Goal: Check status: Check status

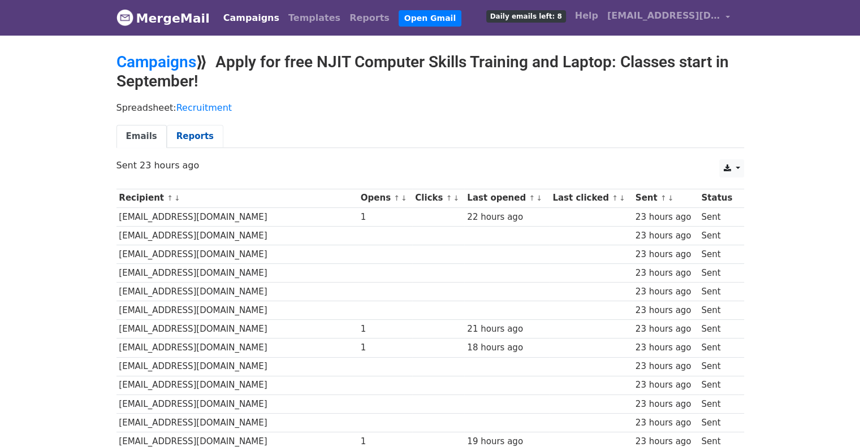
click at [196, 133] on link "Reports" at bounding box center [195, 136] width 57 height 23
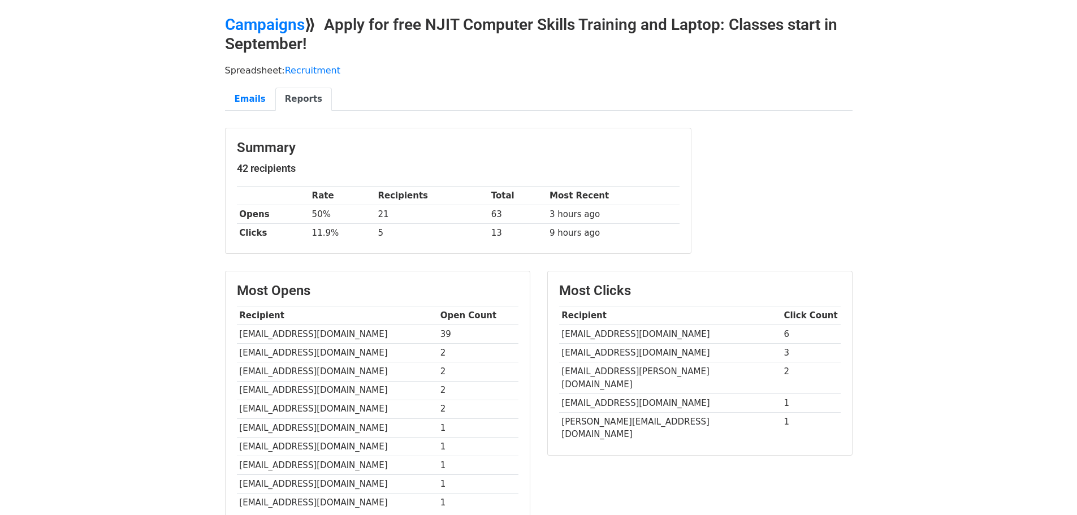
scroll to position [57, 0]
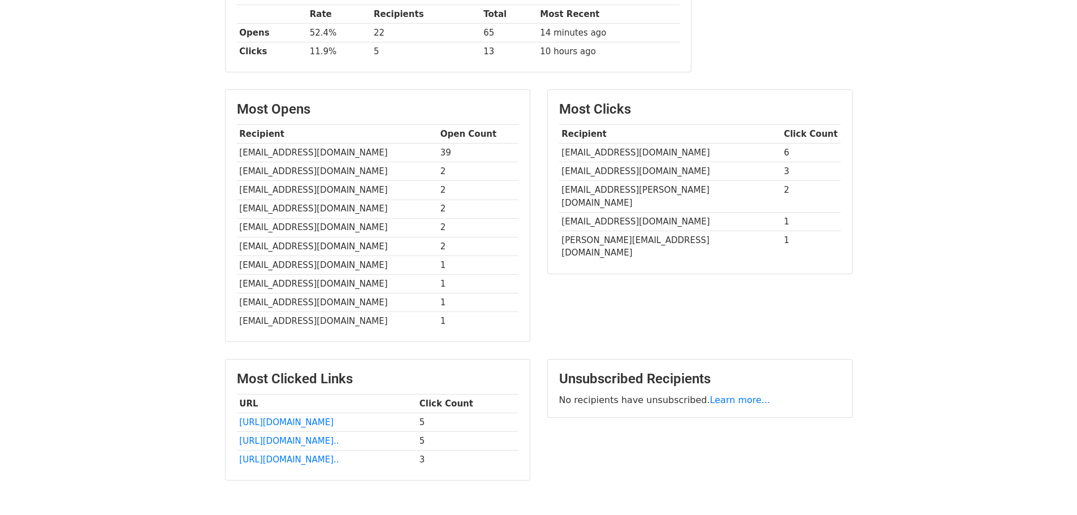
scroll to position [174, 0]
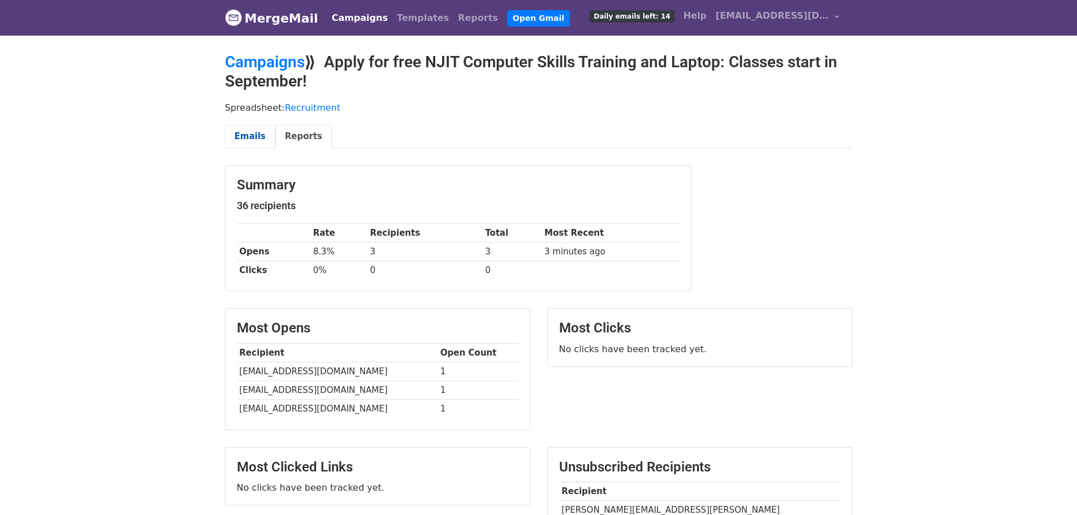
click at [237, 142] on link "Emails" at bounding box center [250, 136] width 50 height 23
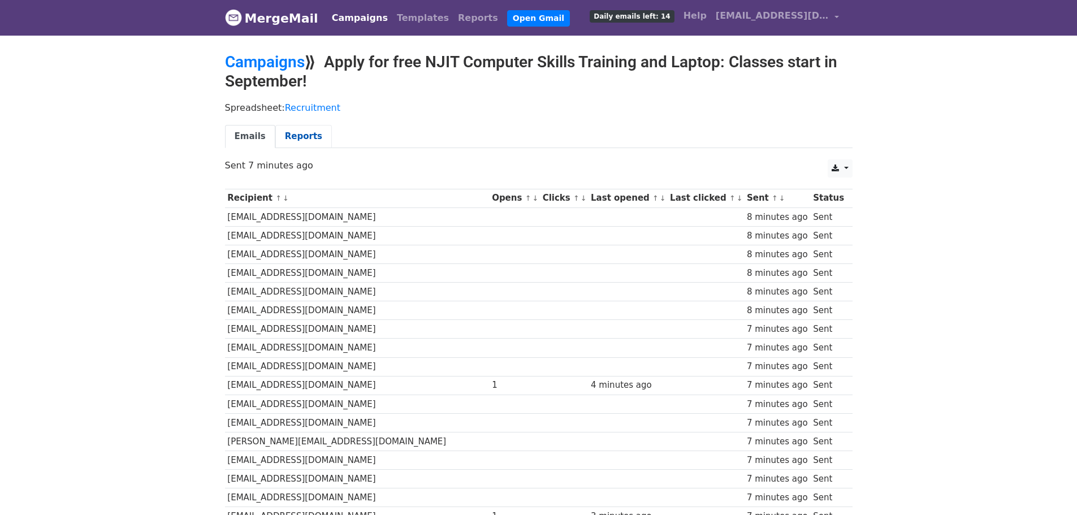
click at [296, 139] on link "Reports" at bounding box center [303, 136] width 57 height 23
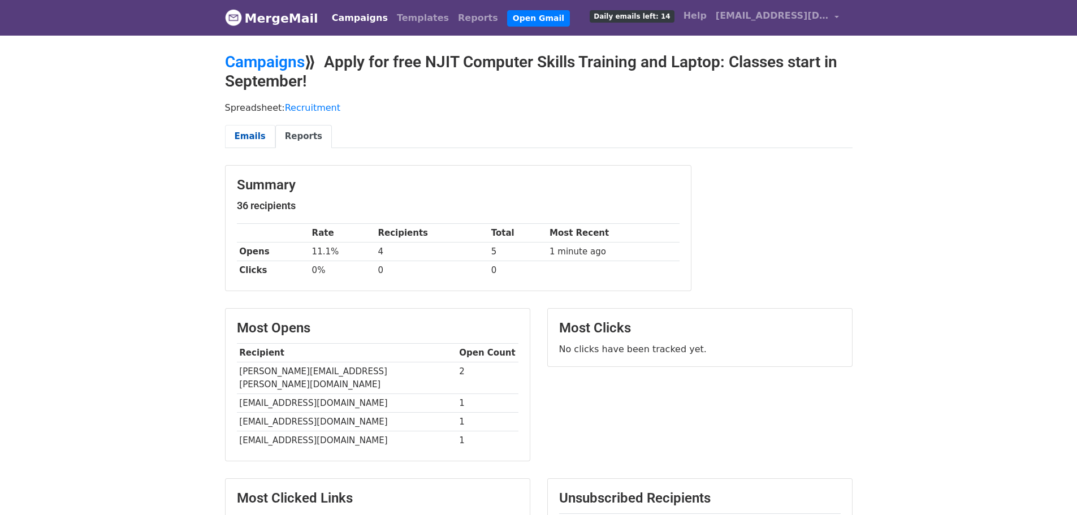
click at [253, 136] on link "Emails" at bounding box center [250, 136] width 50 height 23
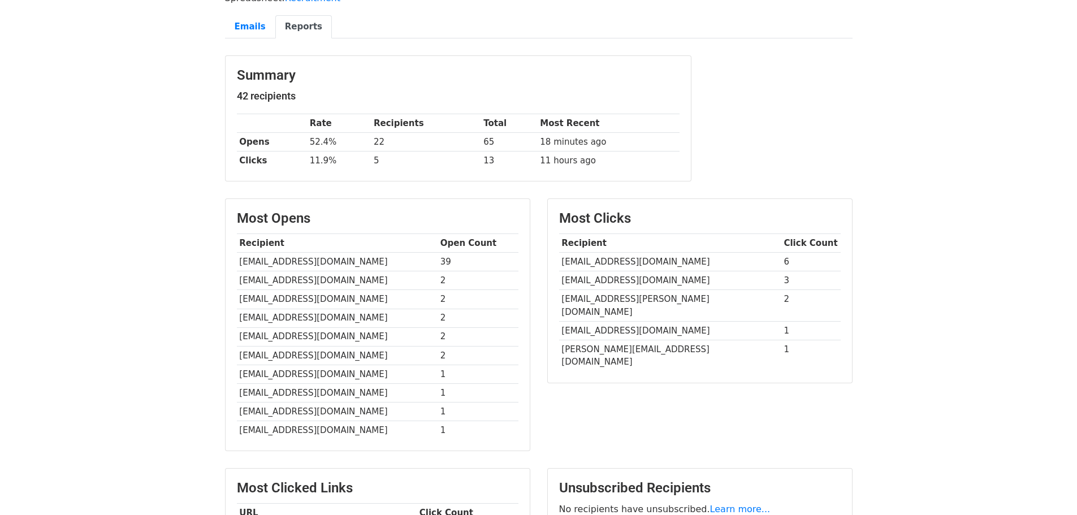
scroll to position [61, 0]
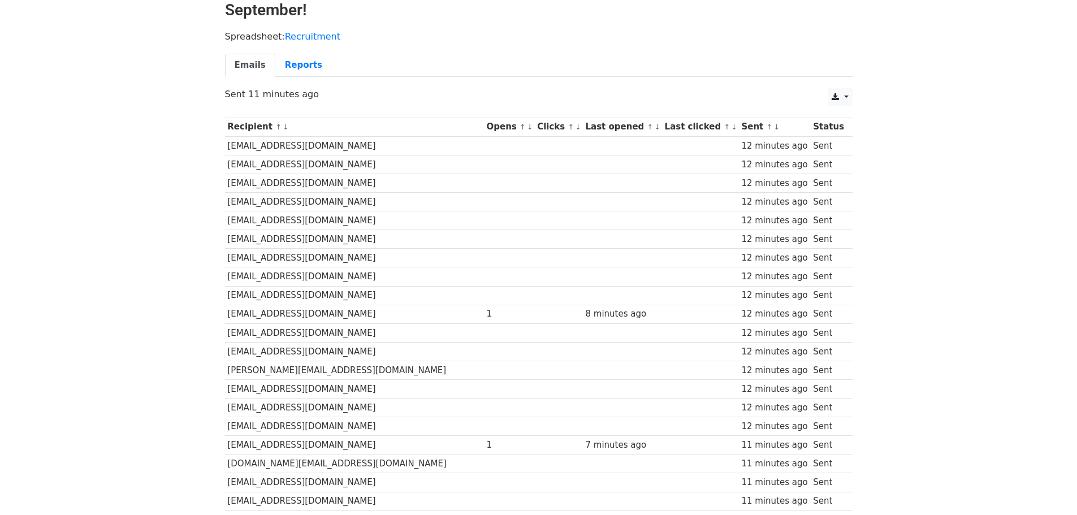
scroll to position [71, 0]
click at [293, 67] on link "Reports" at bounding box center [303, 65] width 57 height 23
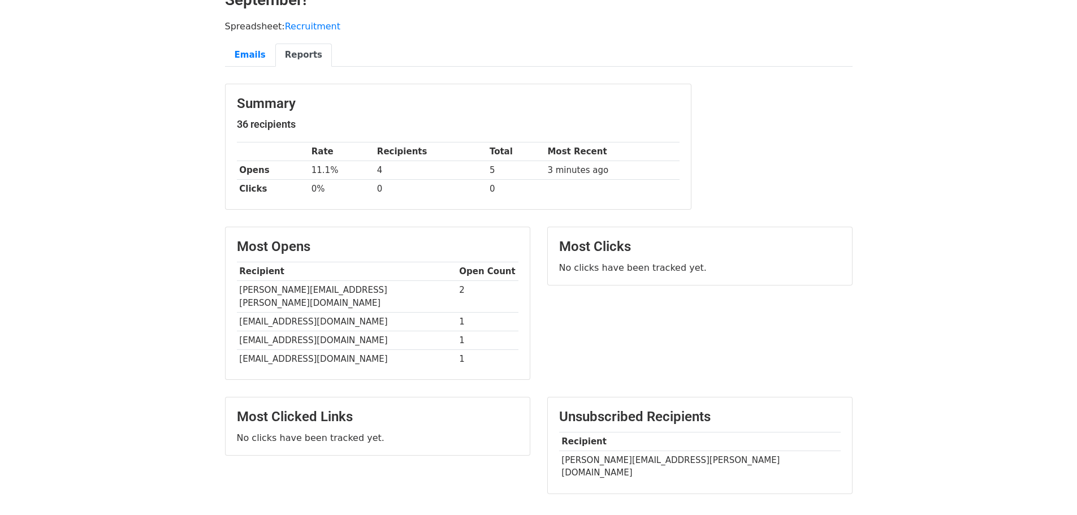
scroll to position [81, 0]
click at [245, 53] on link "Emails" at bounding box center [250, 54] width 50 height 23
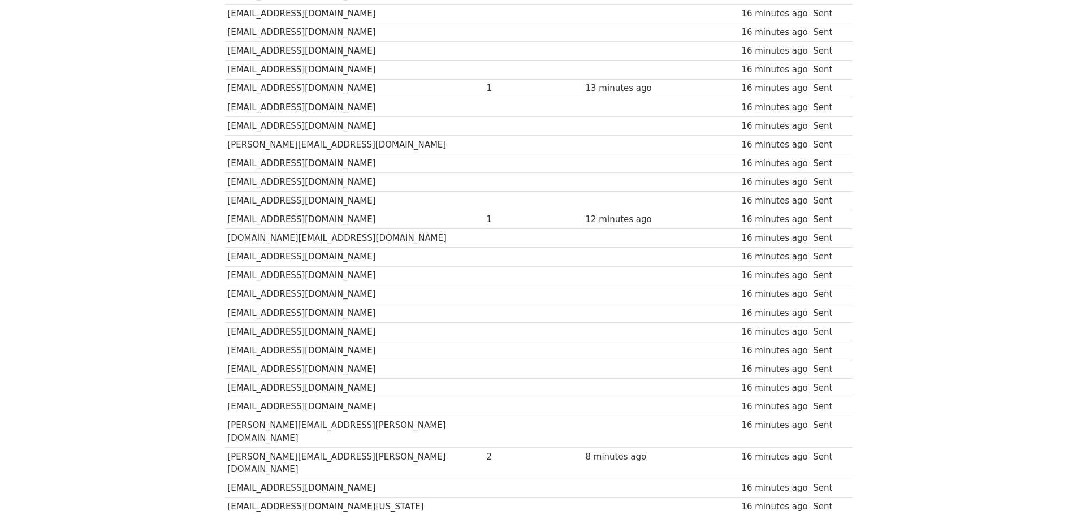
scroll to position [127, 0]
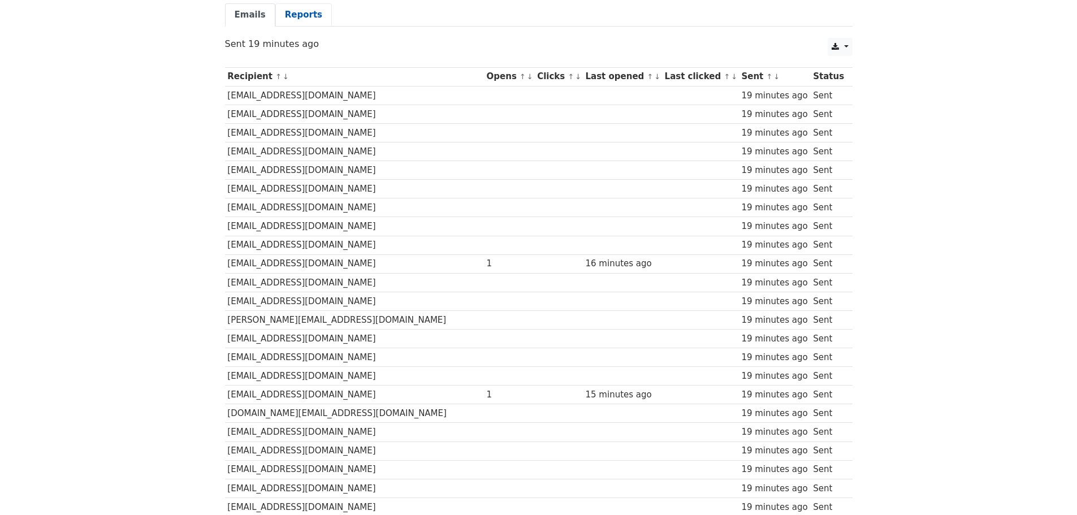
click at [304, 18] on link "Reports" at bounding box center [303, 14] width 57 height 23
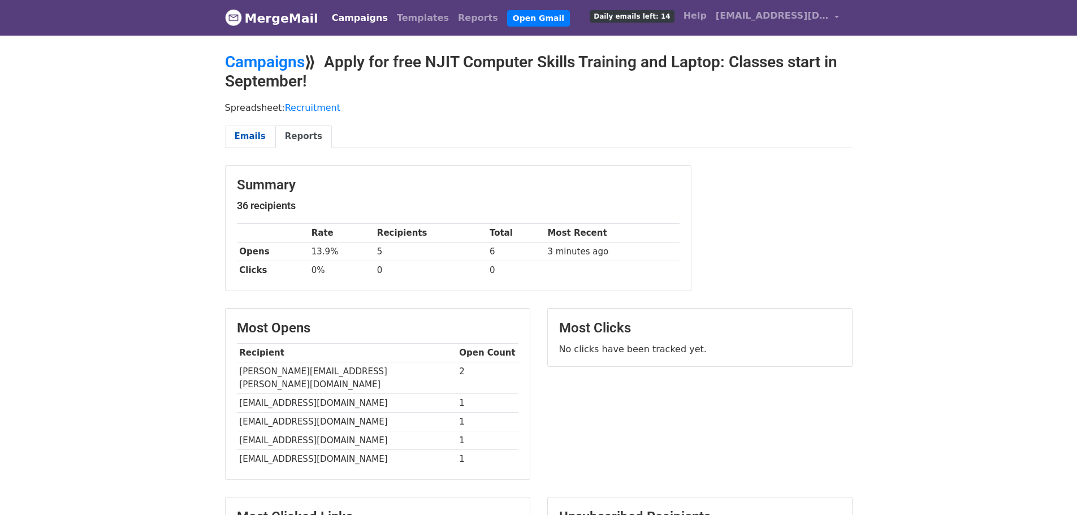
click at [250, 144] on link "Emails" at bounding box center [250, 136] width 50 height 23
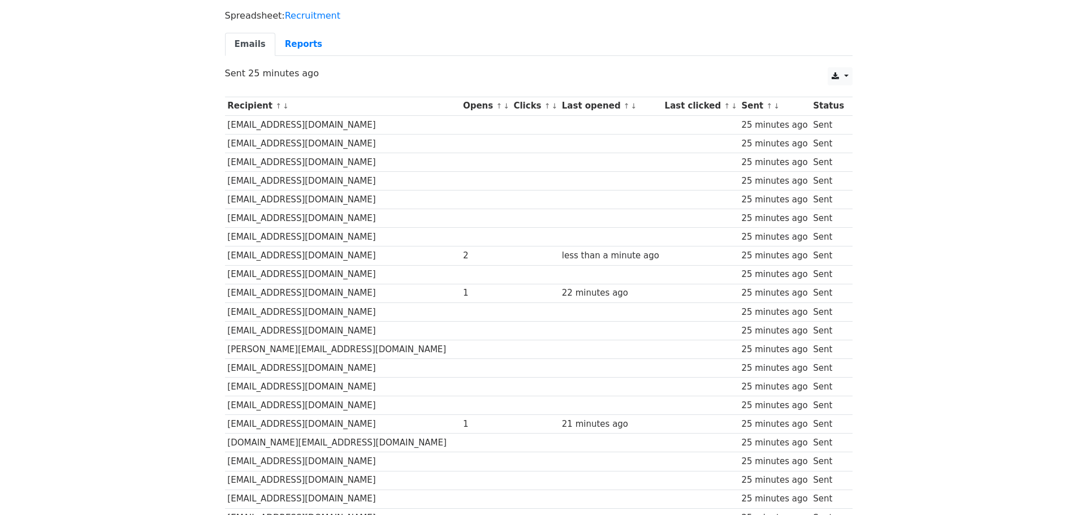
scroll to position [57, 0]
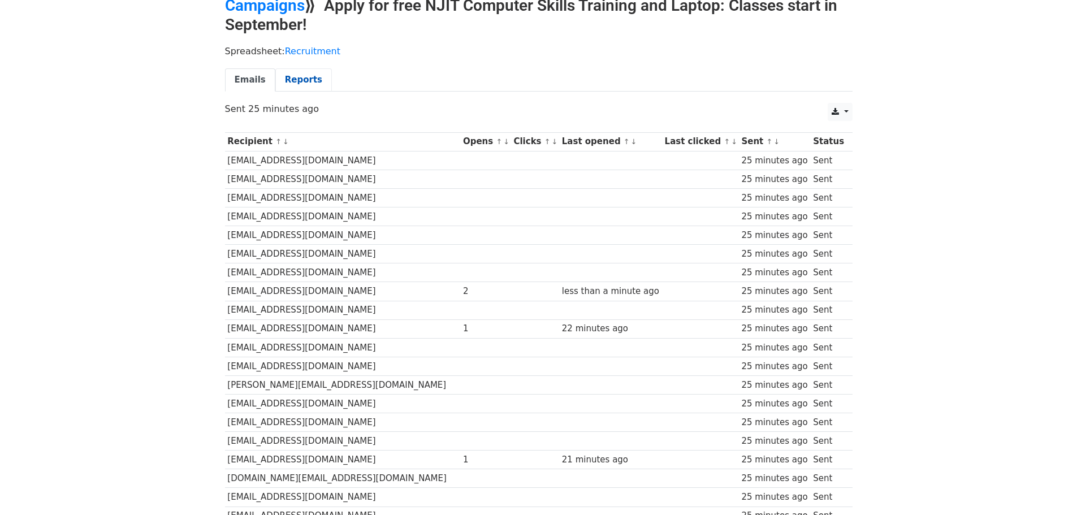
click at [293, 83] on link "Reports" at bounding box center [303, 79] width 57 height 23
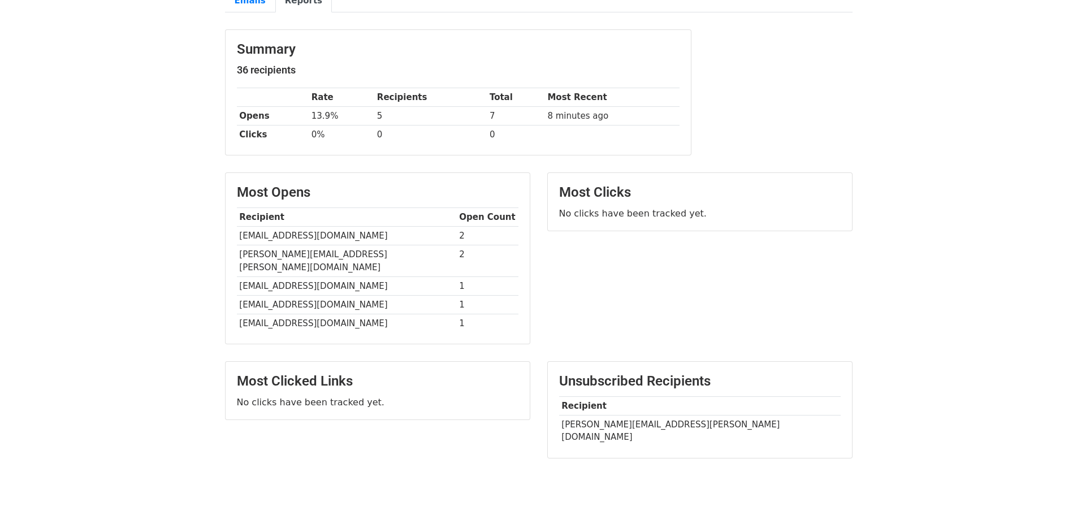
scroll to position [156, 0]
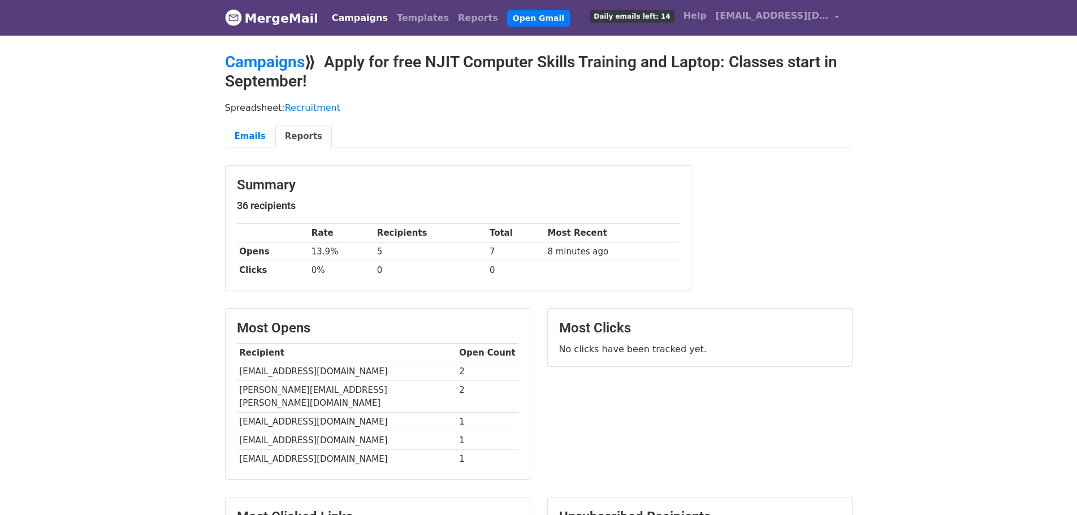
click at [349, 18] on link "Campaigns" at bounding box center [359, 18] width 65 height 23
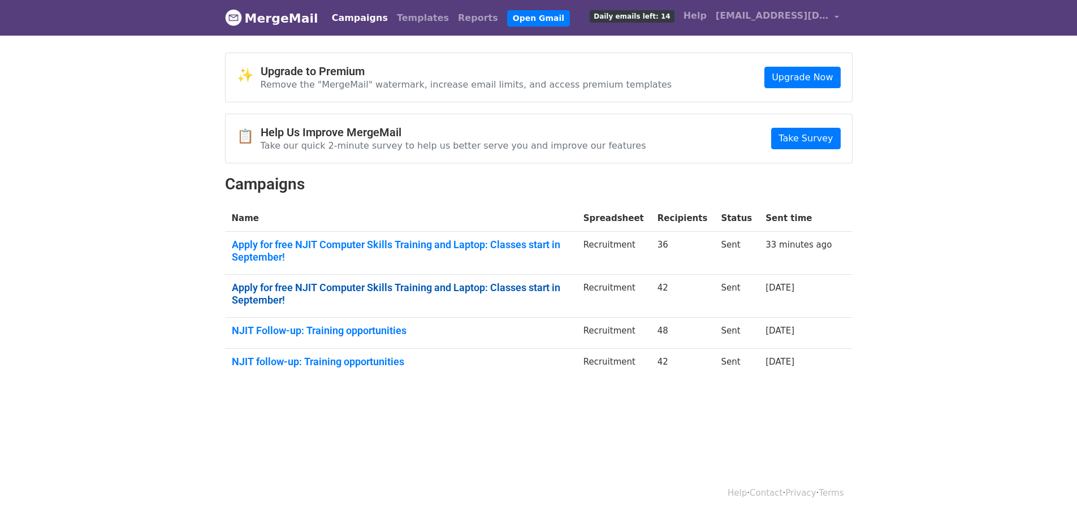
click at [416, 288] on link "Apply for free NJIT Computer Skills Training and Laptop: Classes start in Septe…" at bounding box center [401, 294] width 338 height 24
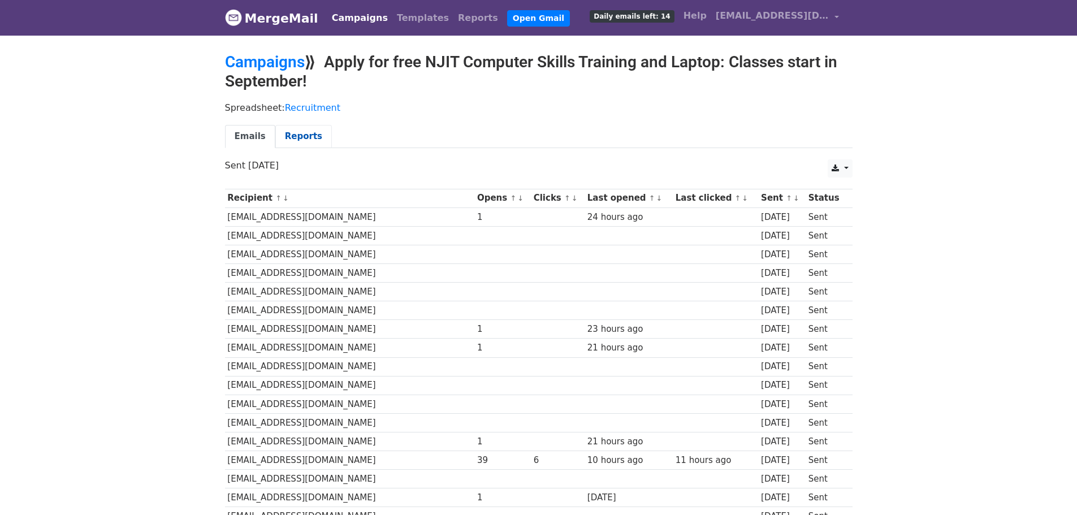
click at [301, 132] on link "Reports" at bounding box center [303, 136] width 57 height 23
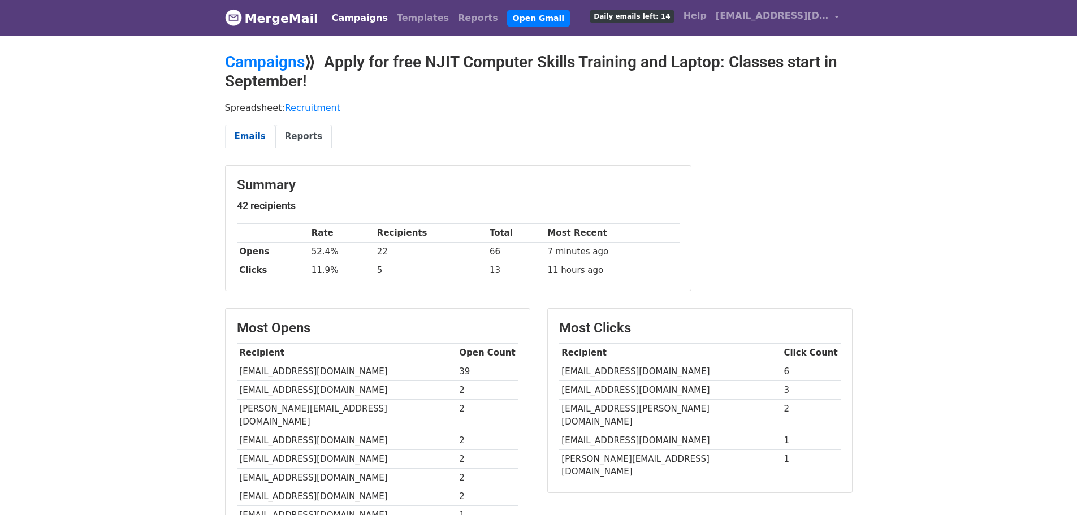
click at [247, 137] on link "Emails" at bounding box center [250, 136] width 50 height 23
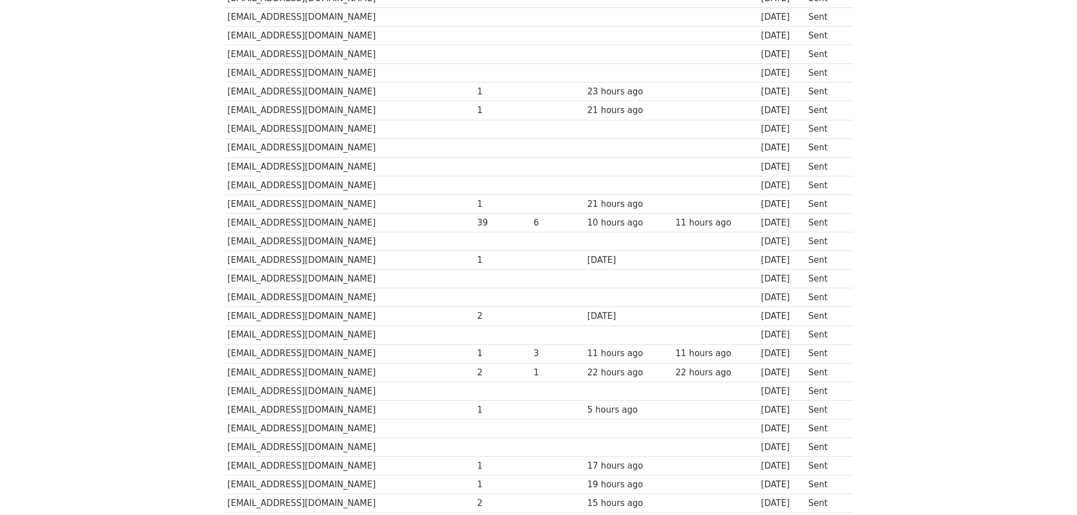
scroll to position [183, 0]
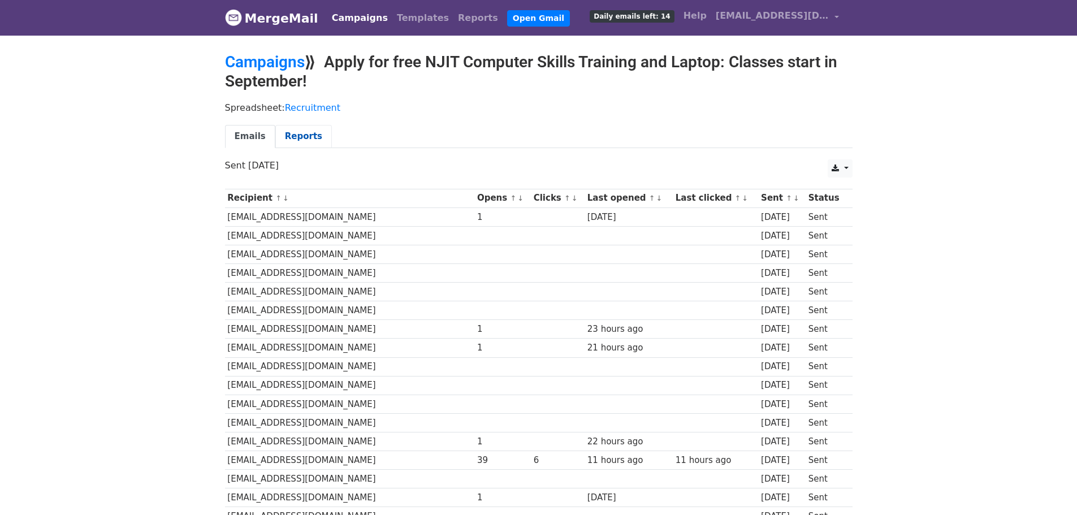
click at [298, 135] on link "Reports" at bounding box center [303, 136] width 57 height 23
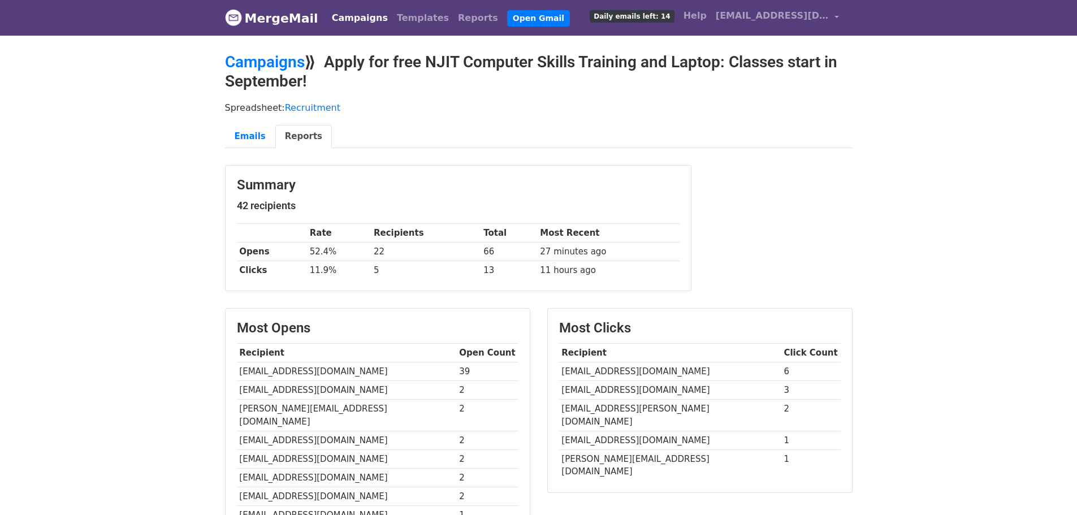
click at [349, 19] on link "Campaigns" at bounding box center [359, 18] width 65 height 23
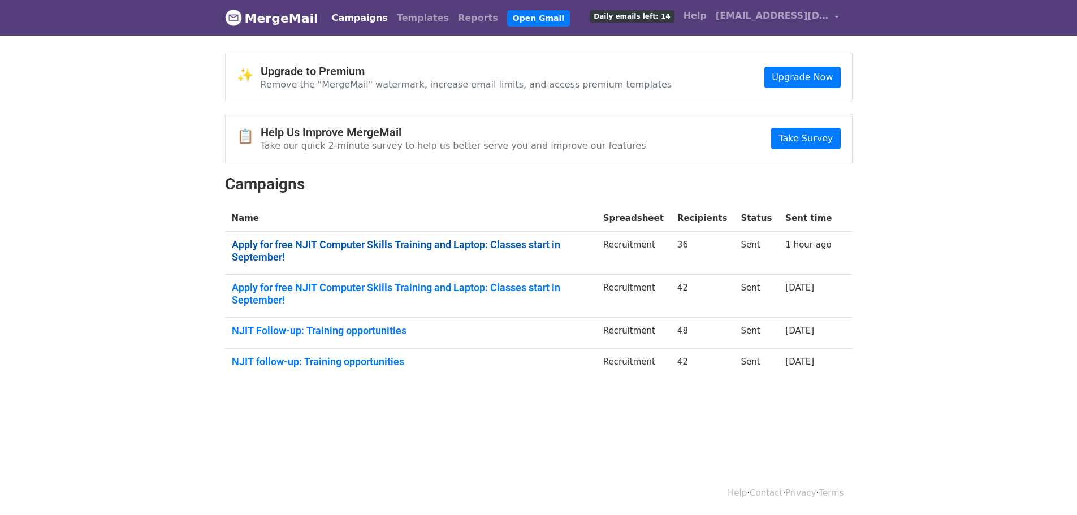
click at [361, 245] on link "Apply for free NJIT Computer Skills Training and Laptop: Classes start in Septe…" at bounding box center [411, 251] width 358 height 24
click at [455, 242] on link "Apply for free NJIT Computer Skills Training and Laptop: Classes start in Septe…" at bounding box center [411, 251] width 358 height 24
click at [553, 246] on link "Apply for free NJIT Computer Skills Training and Laptop: Classes start in Septe…" at bounding box center [411, 251] width 358 height 24
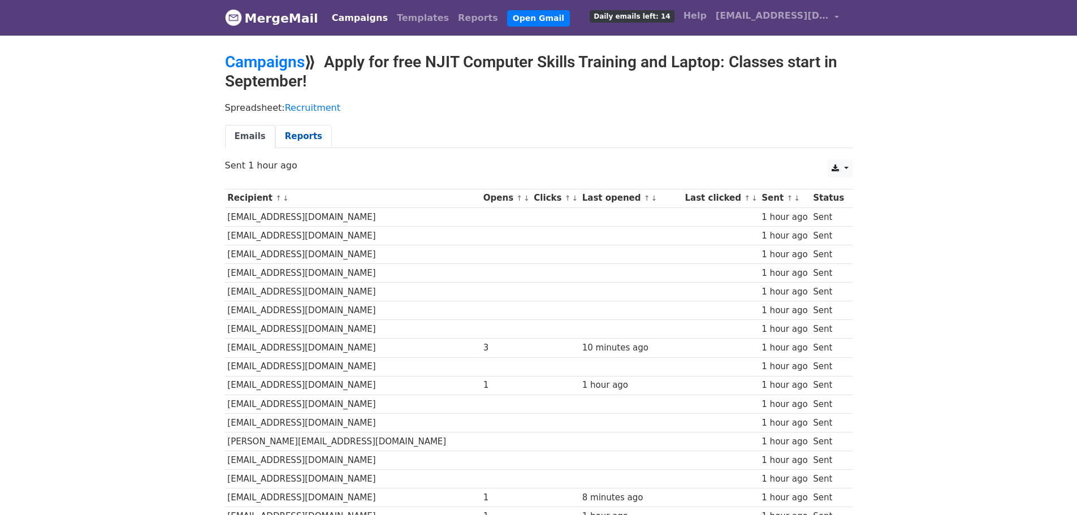
click at [296, 132] on link "Reports" at bounding box center [303, 136] width 57 height 23
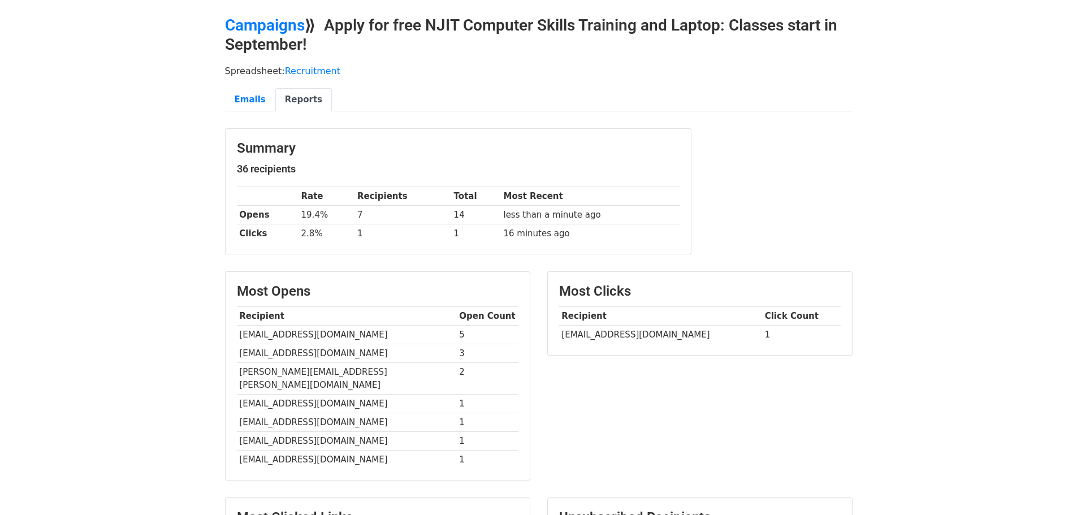
scroll to position [57, 0]
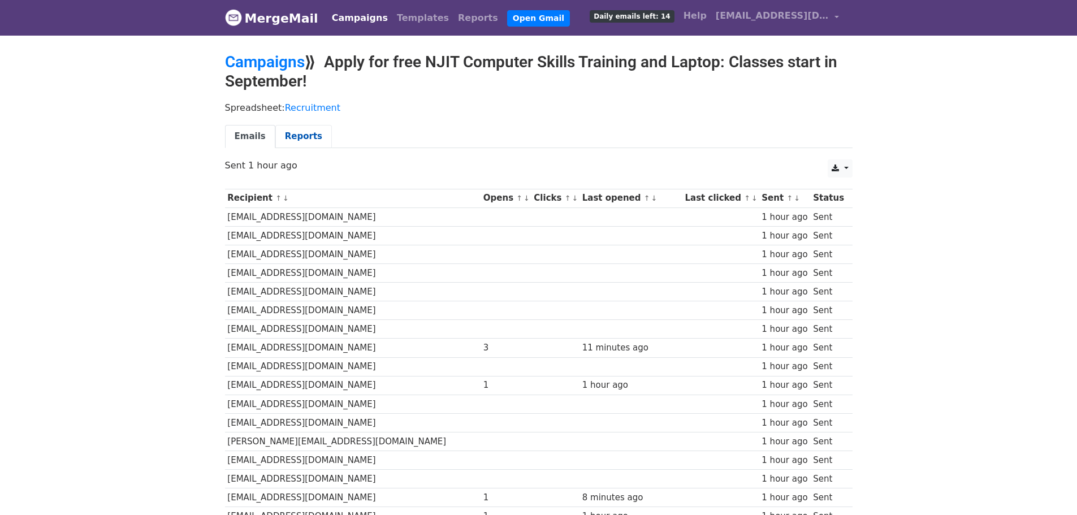
click at [283, 128] on link "Reports" at bounding box center [303, 136] width 57 height 23
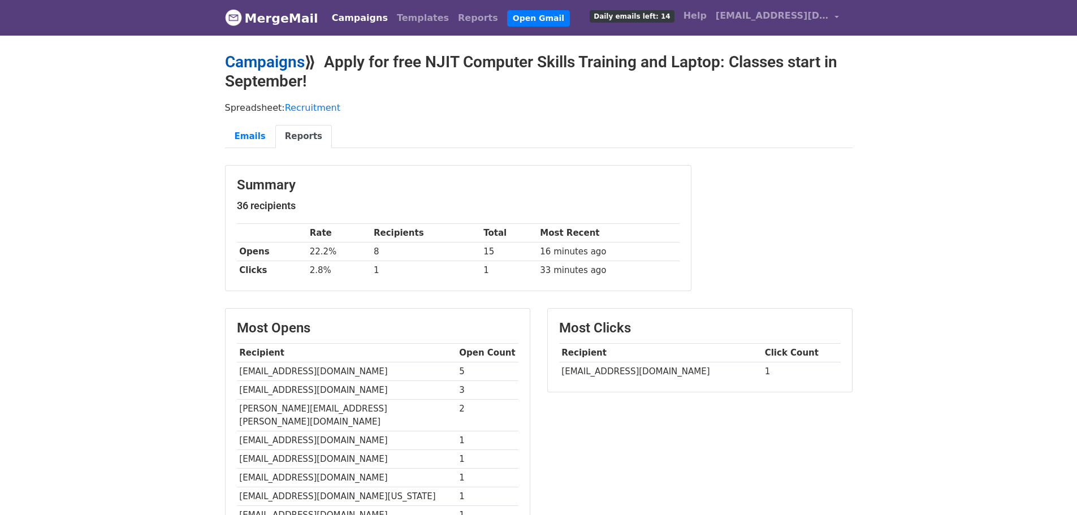
click at [295, 59] on link "Campaigns" at bounding box center [265, 62] width 80 height 19
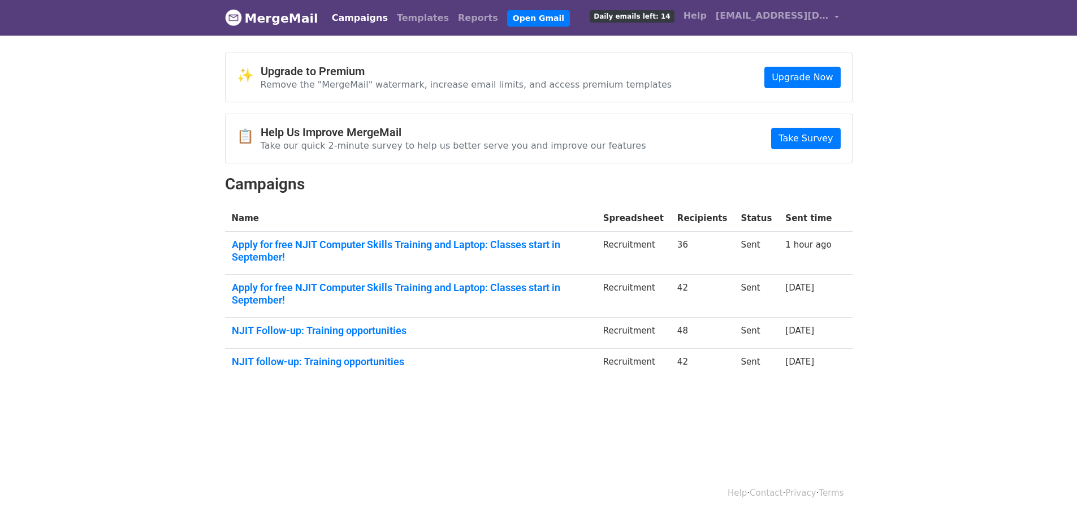
click at [406, 275] on td "Apply for free NJIT Computer Skills Training and Laptop: Classes start in Septe…" at bounding box center [410, 296] width 371 height 43
click at [406, 282] on link "Apply for free NJIT Computer Skills Training and Laptop: Classes start in Septe…" at bounding box center [411, 294] width 358 height 24
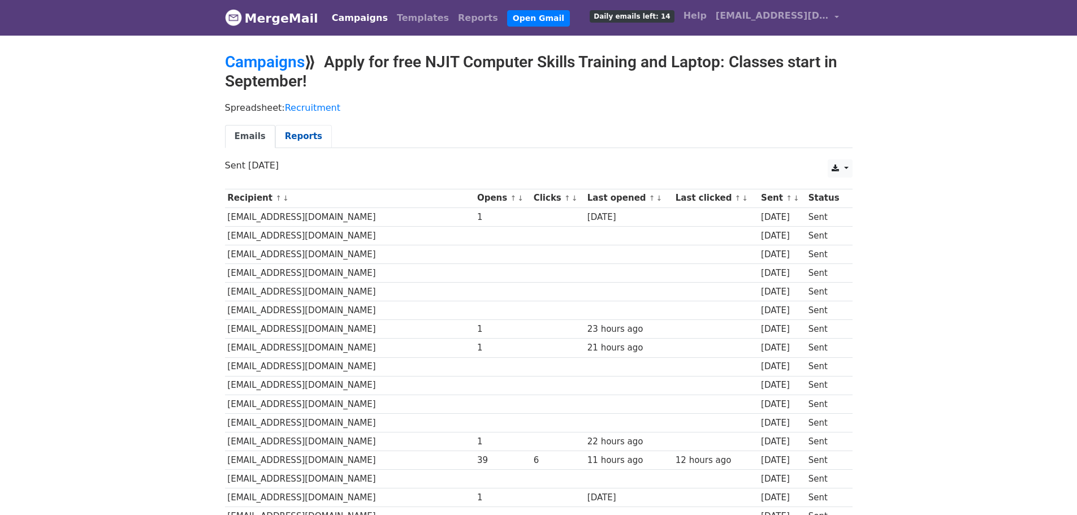
click at [291, 131] on link "Reports" at bounding box center [303, 136] width 57 height 23
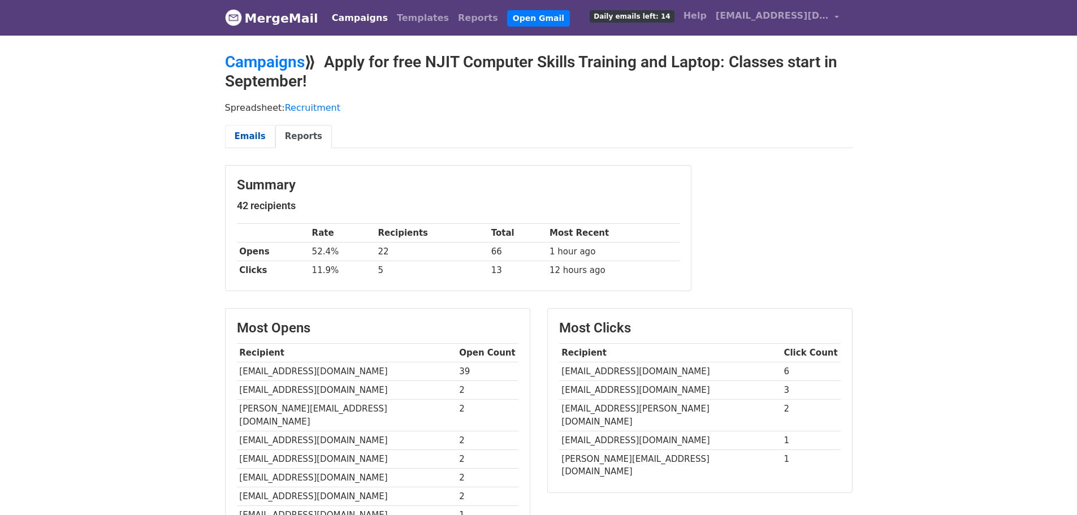
click at [248, 139] on link "Emails" at bounding box center [250, 136] width 50 height 23
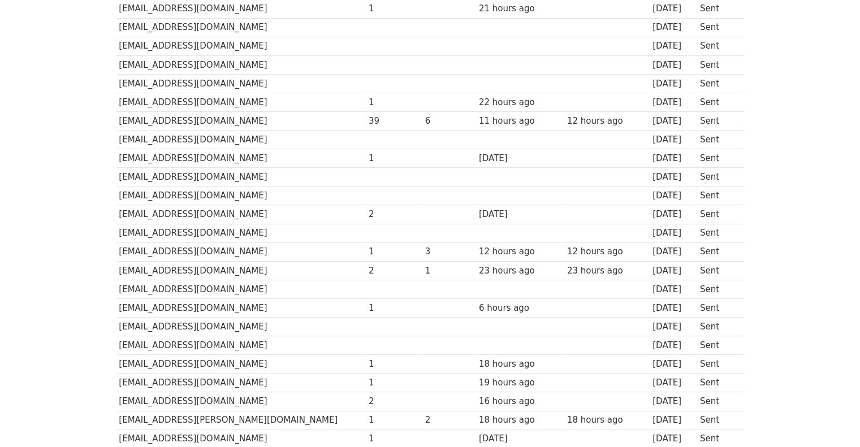
scroll to position [170, 0]
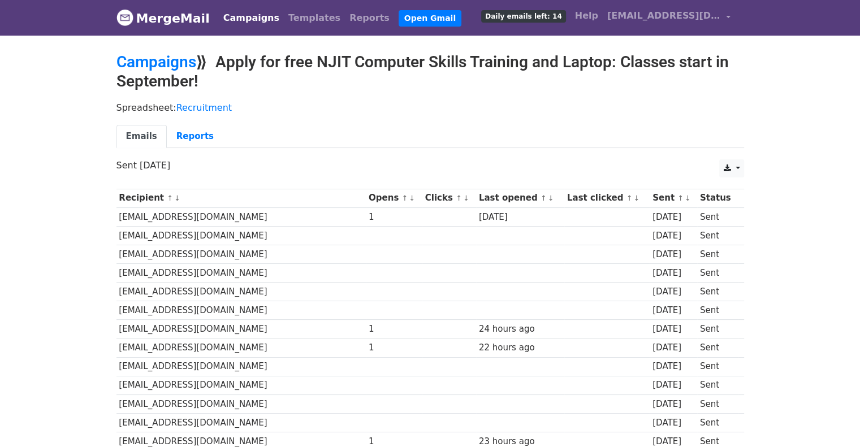
click at [166, 273] on td "[EMAIL_ADDRESS][DOMAIN_NAME]" at bounding box center [241, 273] width 250 height 19
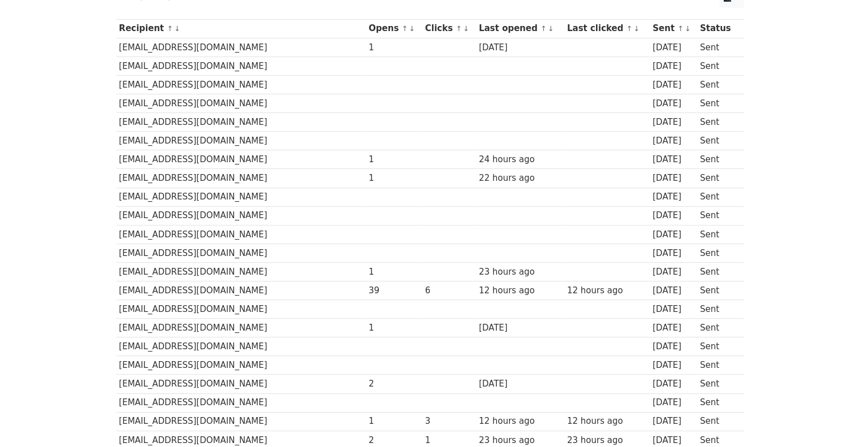
click at [508, 212] on td at bounding box center [520, 215] width 88 height 19
click at [200, 217] on td "[EMAIL_ADDRESS][DOMAIN_NAME]" at bounding box center [241, 215] width 250 height 19
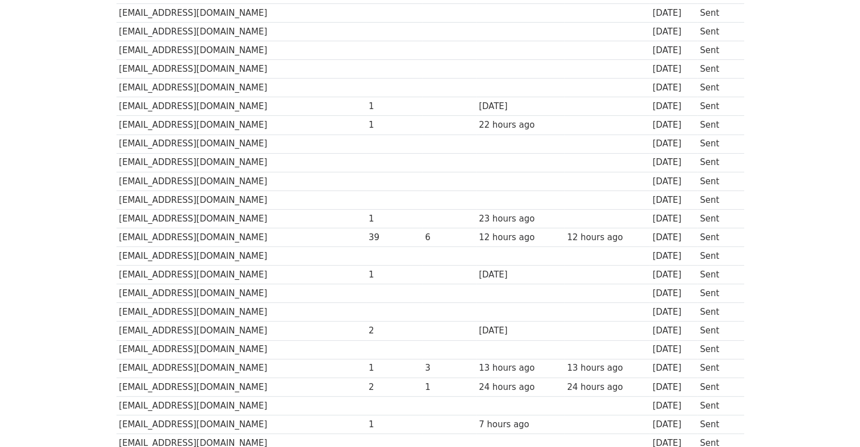
scroll to position [336, 0]
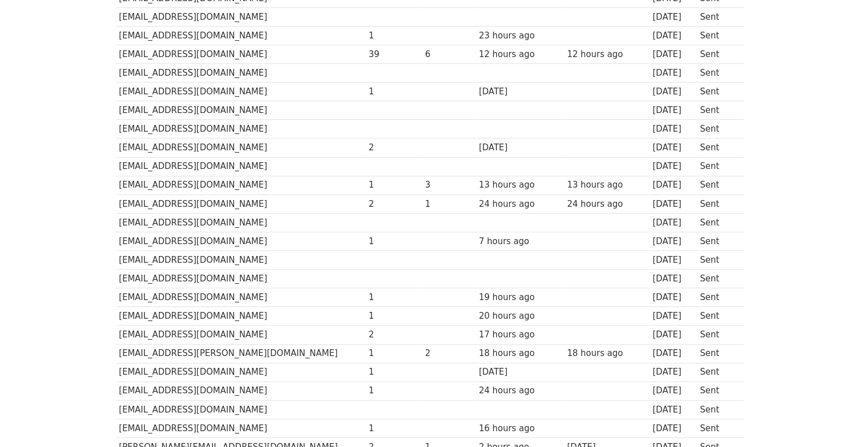
scroll to position [336, 0]
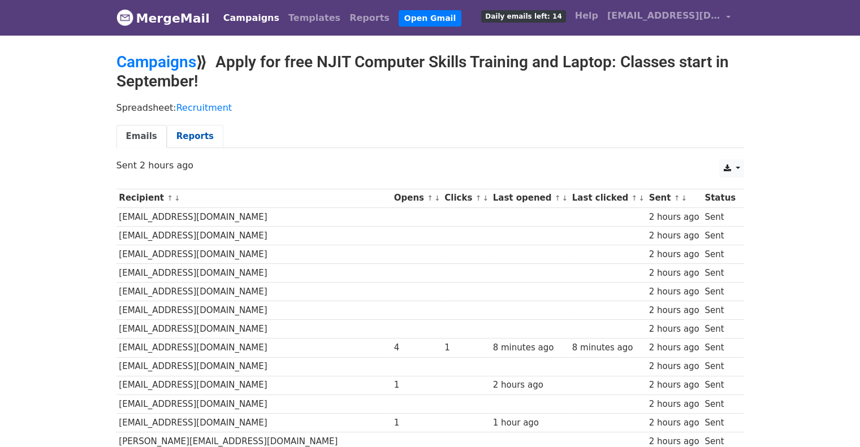
click at [179, 136] on link "Reports" at bounding box center [195, 136] width 57 height 23
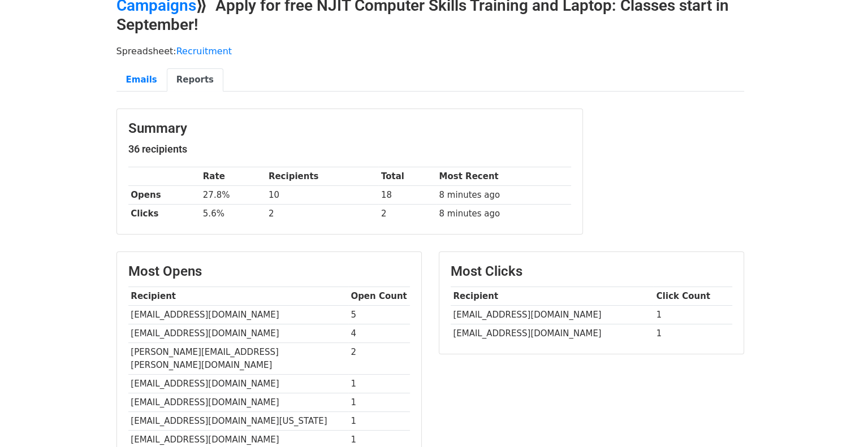
scroll to position [170, 0]
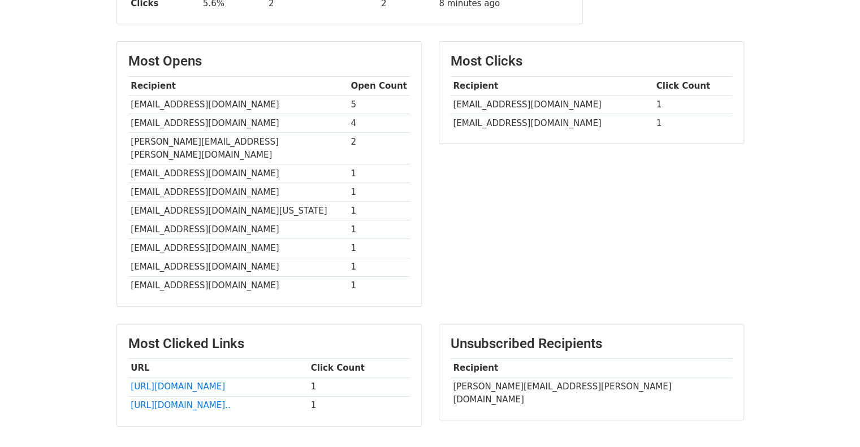
scroll to position [219, 0]
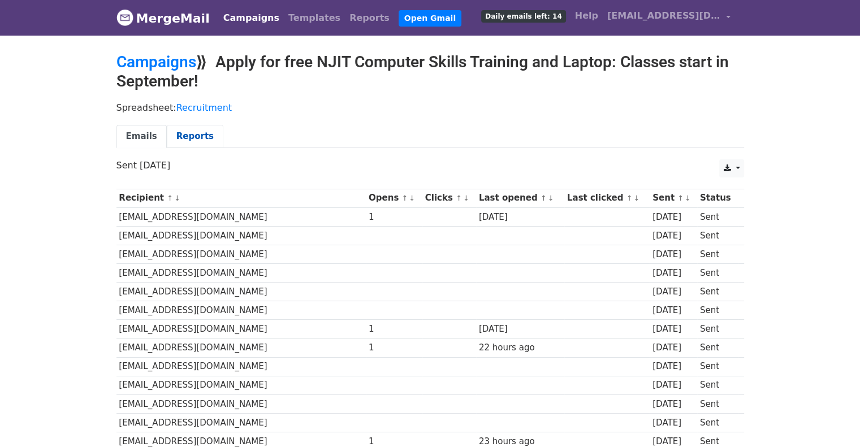
click at [181, 139] on link "Reports" at bounding box center [195, 136] width 57 height 23
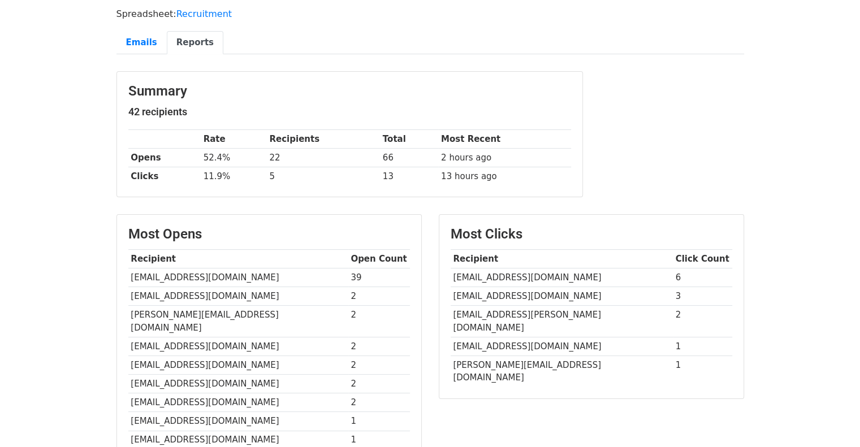
scroll to position [170, 0]
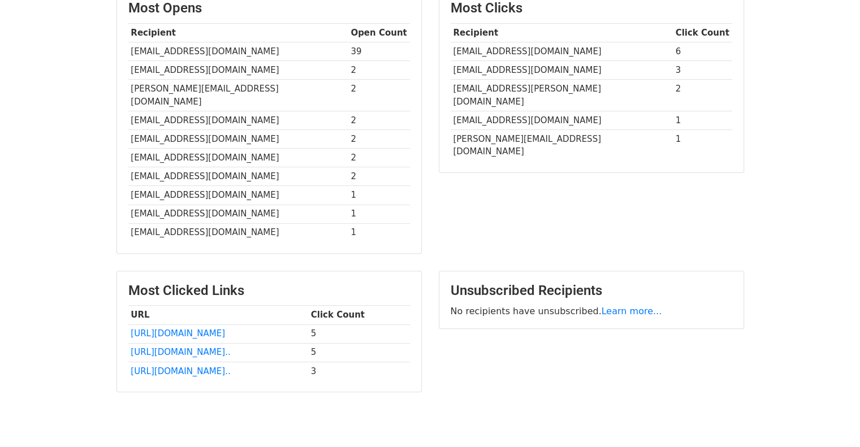
scroll to position [295, 0]
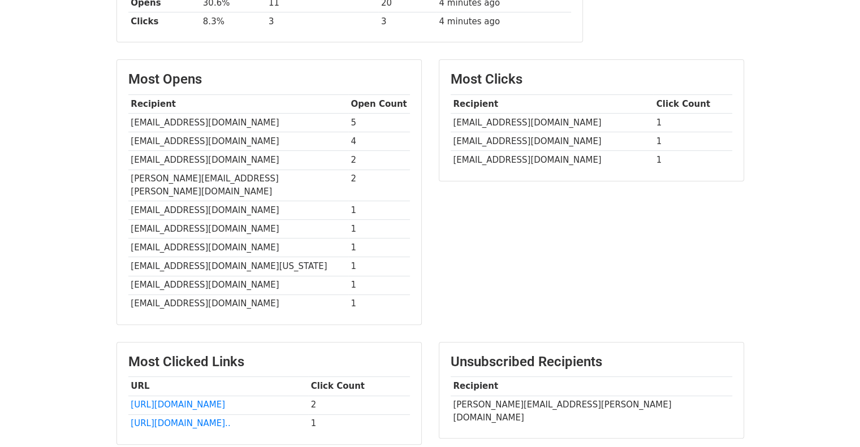
scroll to position [163, 0]
